Goal: Task Accomplishment & Management: Complete application form

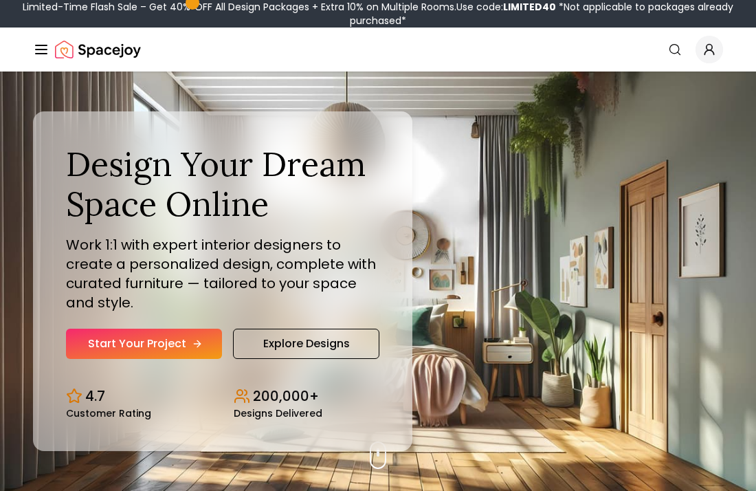
click at [196, 353] on link "Start Your Project" at bounding box center [144, 344] width 156 height 30
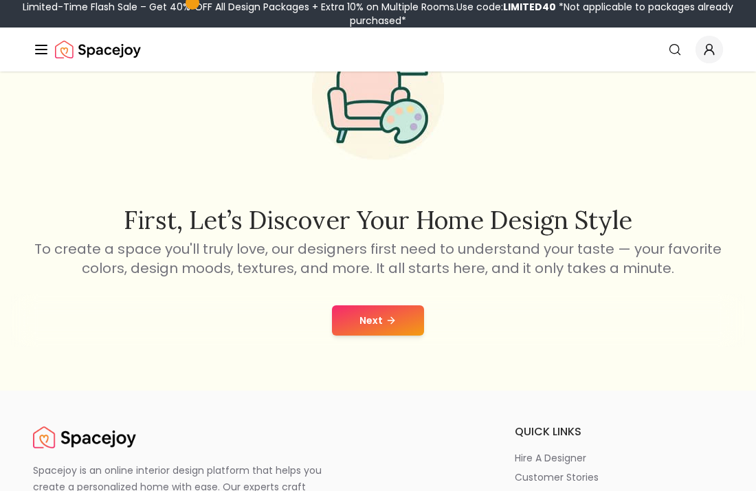
scroll to position [107, 0]
click at [362, 332] on button "Next" at bounding box center [378, 320] width 92 height 30
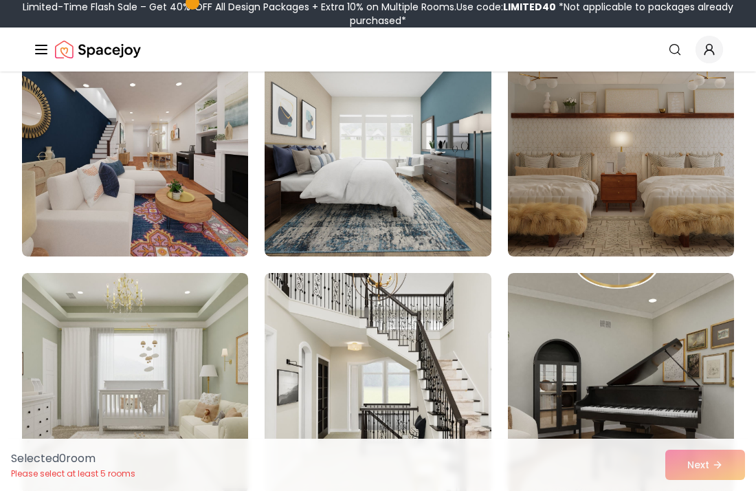
scroll to position [402, 0]
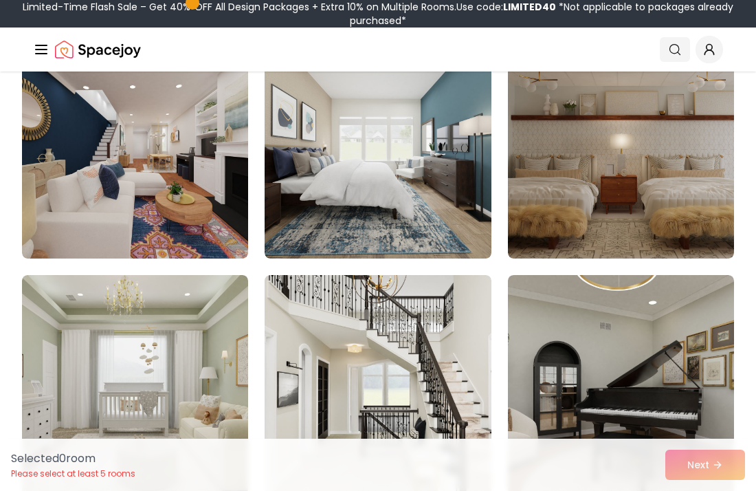
click at [677, 48] on icon "Global" at bounding box center [675, 50] width 14 height 14
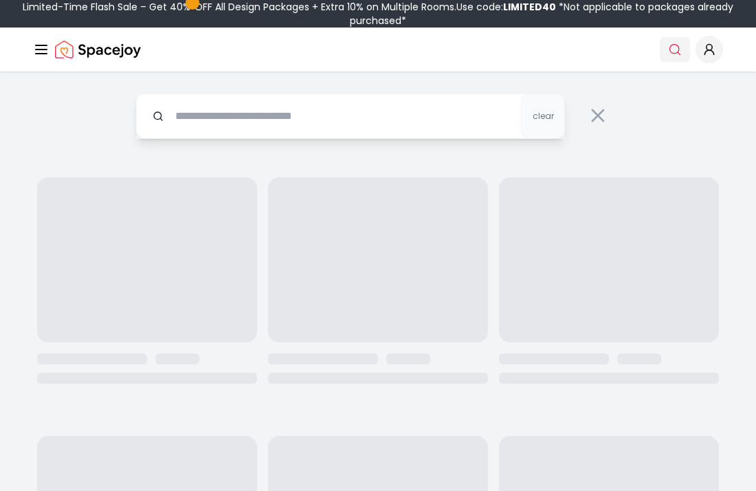
click at [677, 50] on icon "Global" at bounding box center [675, 50] width 14 height 14
click at [463, 113] on input "text" at bounding box center [350, 116] width 429 height 45
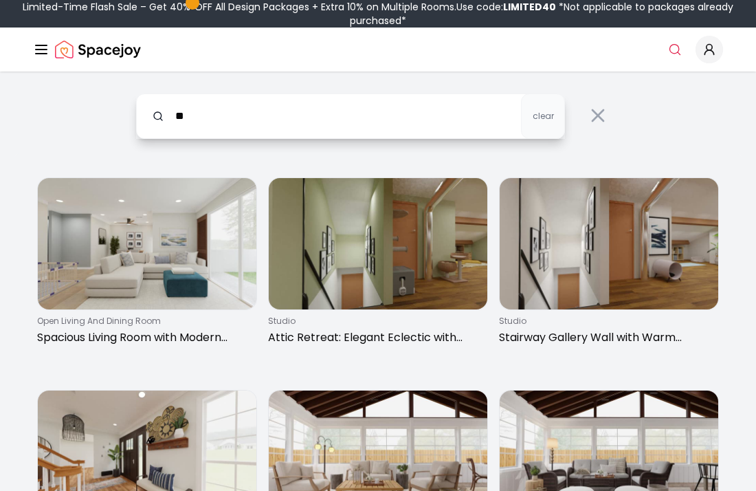
type input "*"
type input "**********"
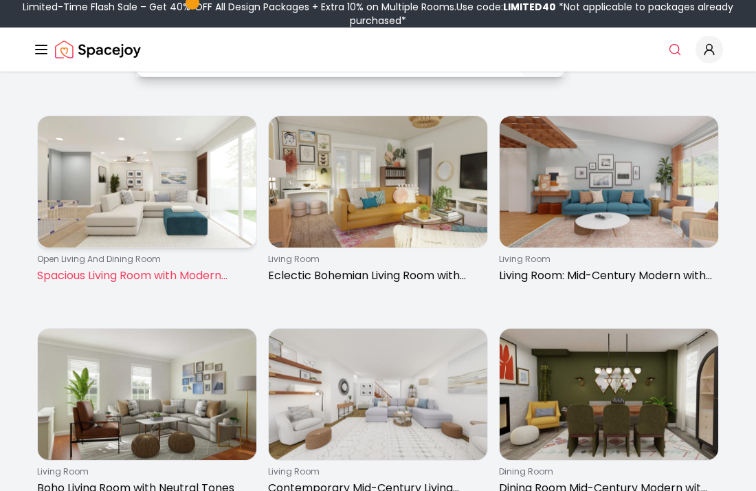
scroll to position [278, 0]
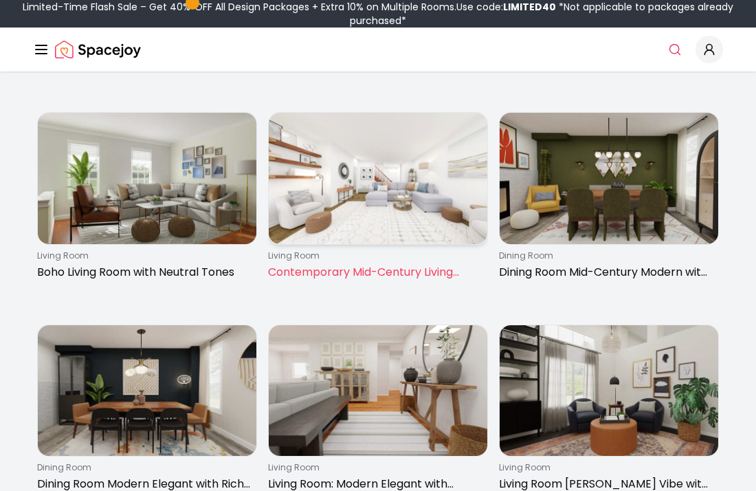
click at [356, 177] on img at bounding box center [378, 178] width 219 height 131
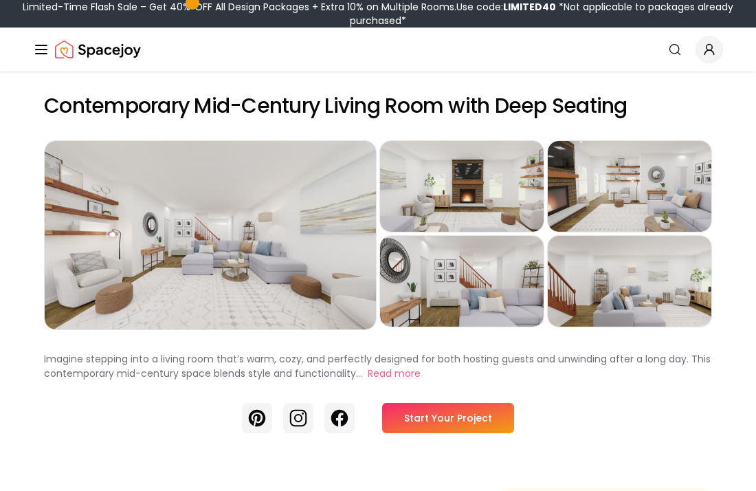
click at [417, 413] on link "Start Your Project" at bounding box center [448, 418] width 132 height 30
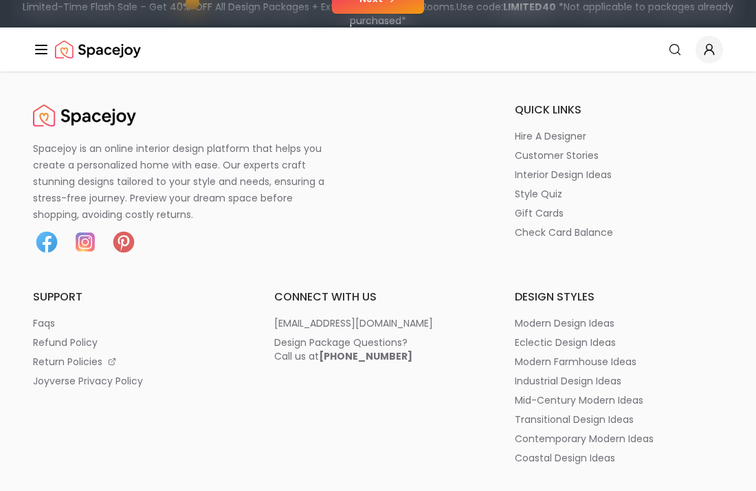
scroll to position [440, 0]
